Goal: Task Accomplishment & Management: Use online tool/utility

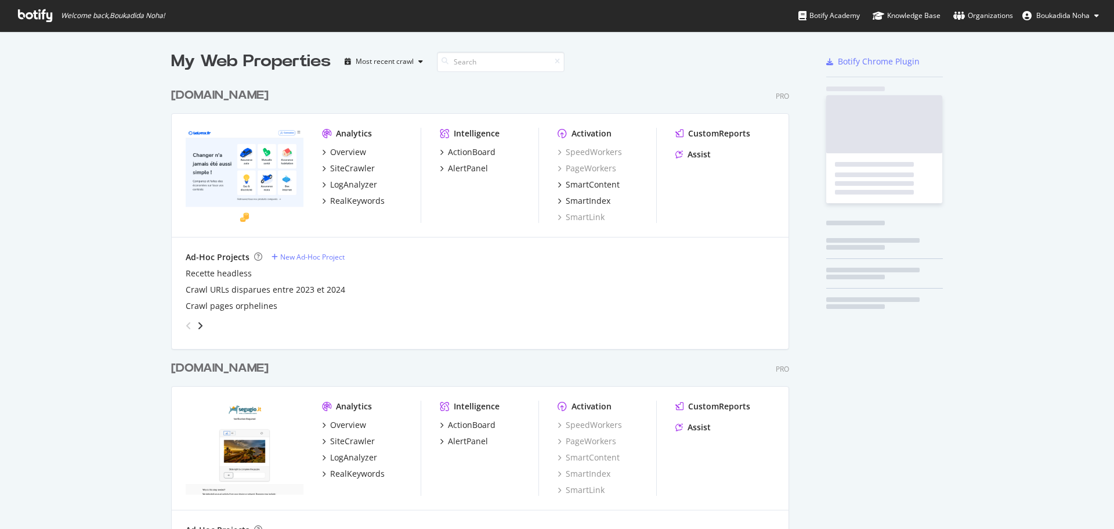
scroll to position [537, 619]
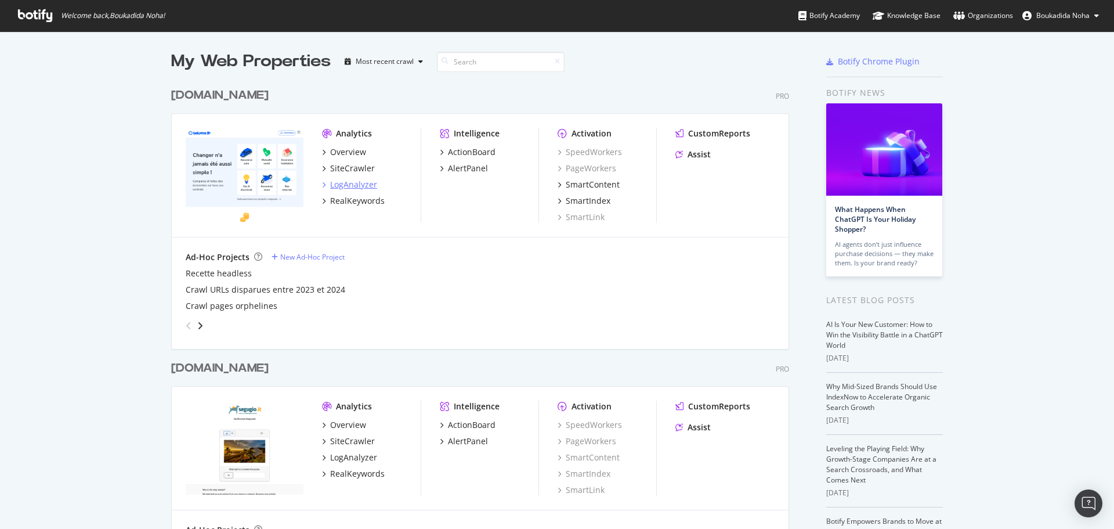
click at [342, 182] on div "LogAnalyzer" at bounding box center [353, 185] width 47 height 12
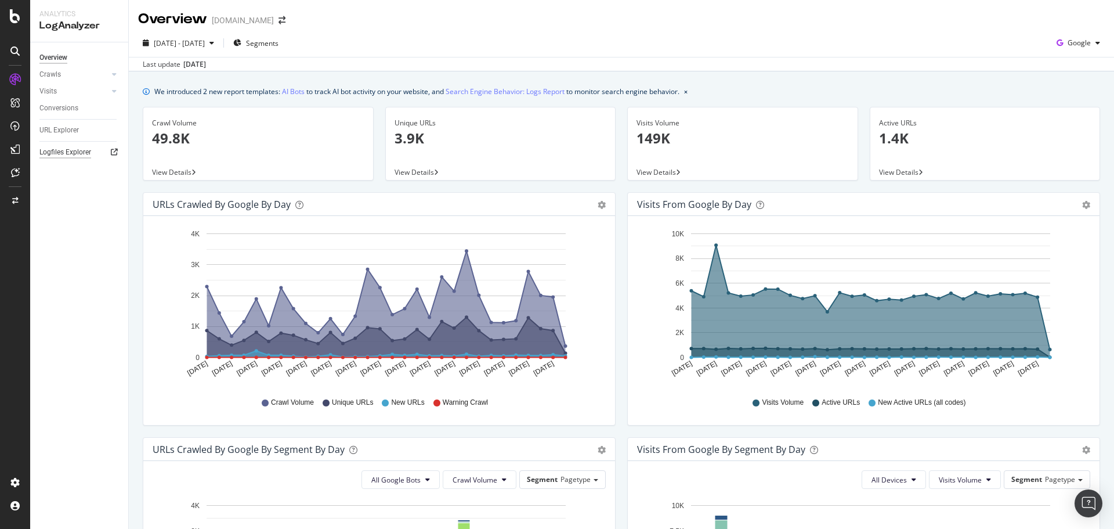
click at [67, 157] on div "Logfiles Explorer" at bounding box center [65, 152] width 52 height 12
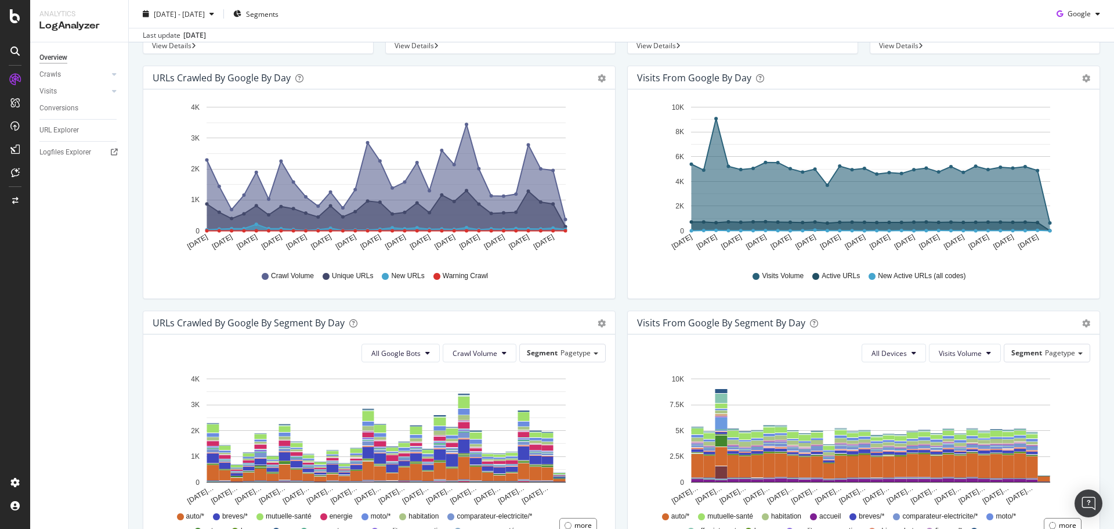
scroll to position [128, 0]
